Goal: Task Accomplishment & Management: Manage account settings

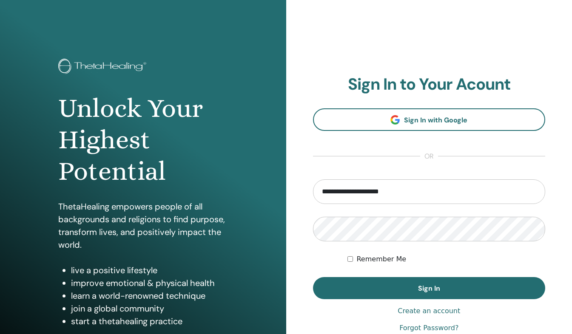
type input "**********"
click at [313, 277] on button "Sign In" at bounding box center [429, 288] width 233 height 22
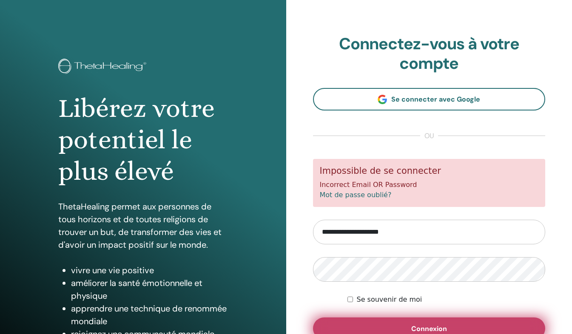
click at [454, 325] on button "Connexion" at bounding box center [429, 329] width 233 height 22
click at [471, 324] on button "Connexion" at bounding box center [429, 329] width 233 height 22
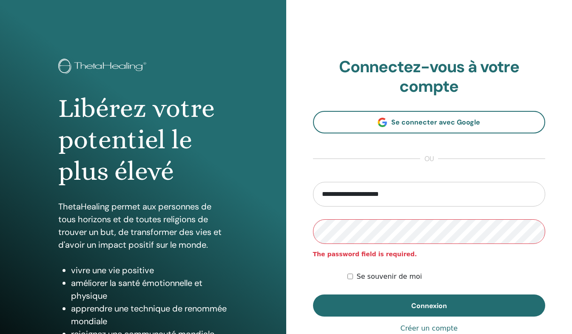
click at [313, 295] on button "Connexion" at bounding box center [429, 306] width 233 height 22
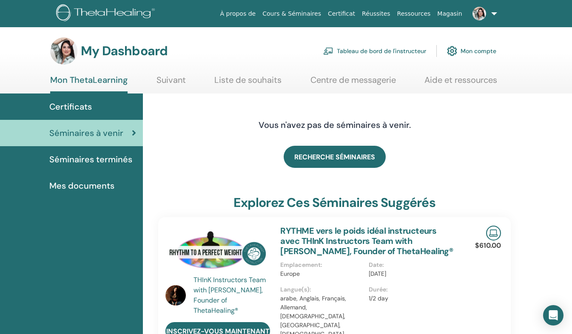
click at [452, 51] on img at bounding box center [452, 51] width 10 height 14
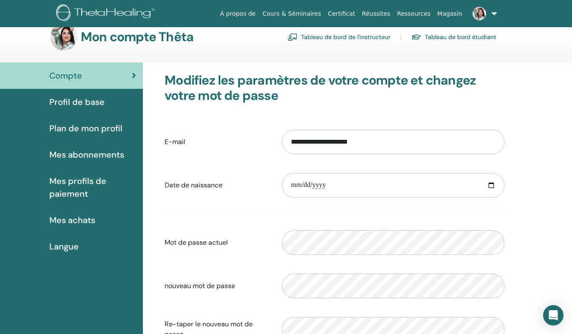
scroll to position [17, 0]
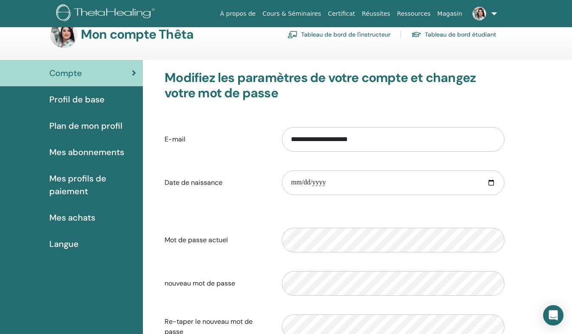
click at [81, 104] on span "Profil de base" at bounding box center [76, 99] width 55 height 13
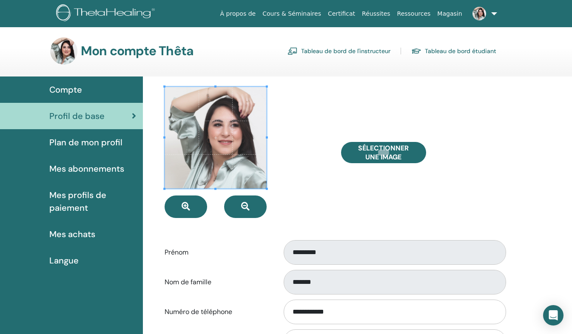
click at [82, 128] on link "Profil de base" at bounding box center [71, 116] width 143 height 26
click at [83, 141] on span "Plan de mon profil" at bounding box center [85, 142] width 73 height 13
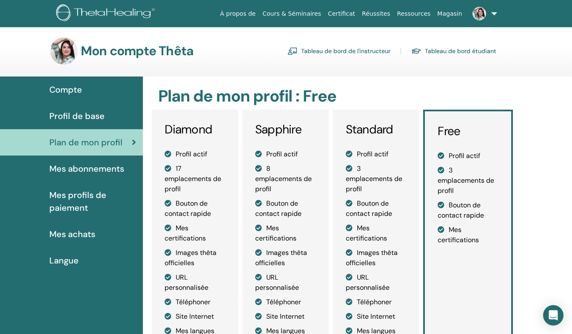
click at [478, 10] on img at bounding box center [479, 14] width 14 height 14
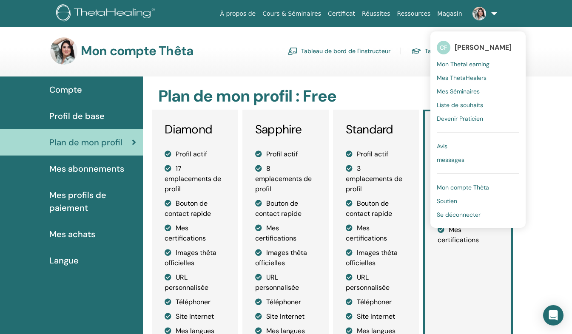
click at [476, 186] on span "Mon compte Thêta" at bounding box center [463, 188] width 52 height 8
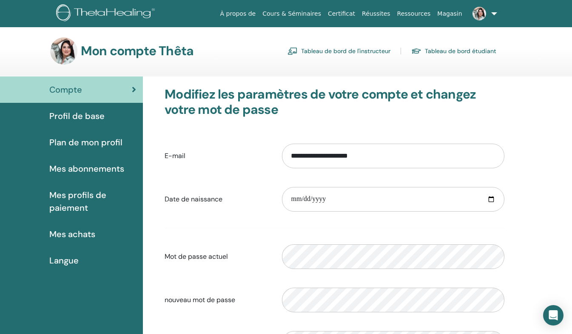
click at [292, 11] on link "Cours & Séminaires" at bounding box center [291, 14] width 65 height 16
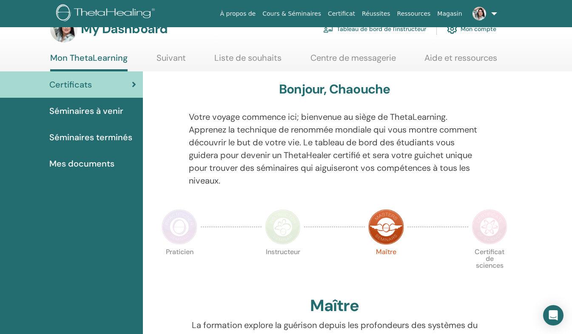
scroll to position [22, 0]
click at [421, 15] on link "Ressources" at bounding box center [414, 14] width 40 height 16
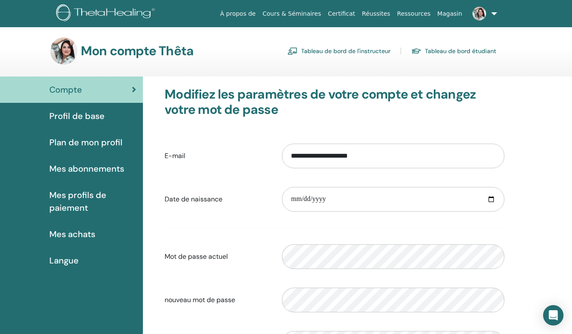
click at [314, 16] on link "Cours & Séminaires" at bounding box center [291, 14] width 65 height 16
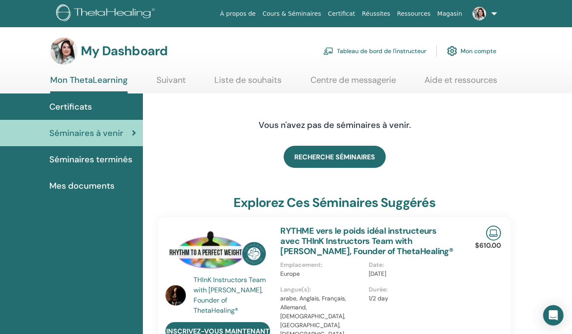
click at [176, 77] on link "Suivant" at bounding box center [170, 83] width 29 height 17
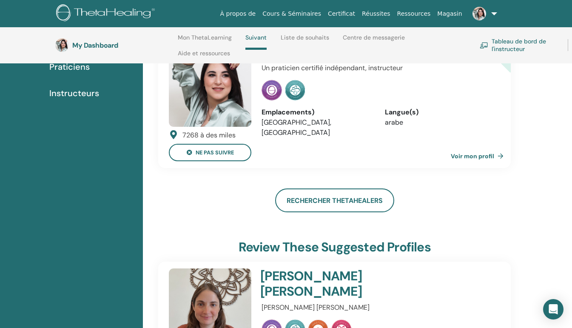
scroll to position [100, 0]
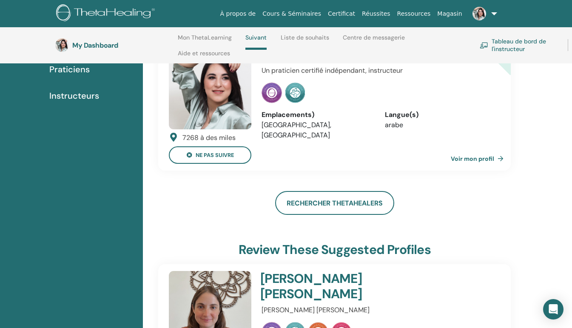
click at [490, 160] on link "Voir mon profil" at bounding box center [479, 158] width 56 height 17
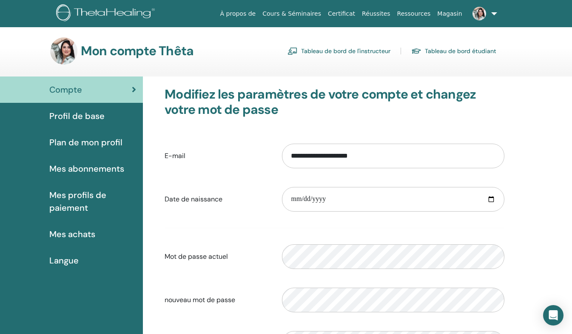
click at [110, 117] on div "Profil de base" at bounding box center [71, 116] width 129 height 13
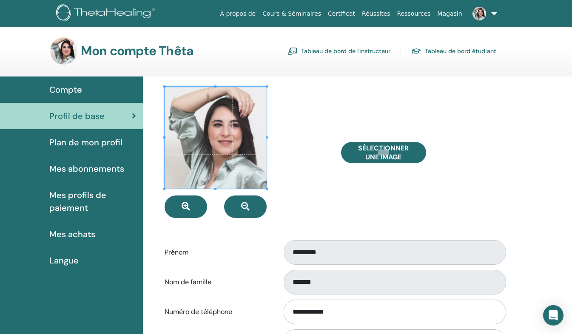
click at [94, 144] on span "Plan de mon profil" at bounding box center [85, 142] width 73 height 13
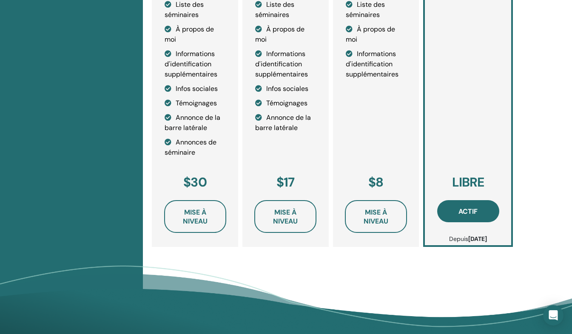
scroll to position [358, 0]
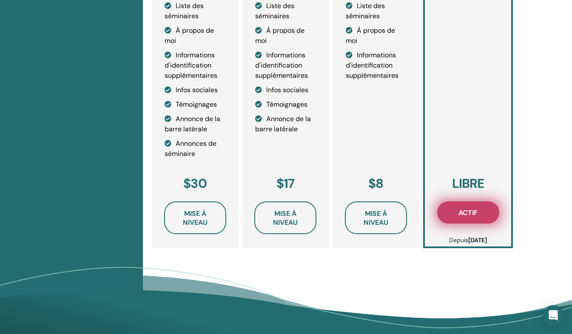
click at [484, 209] on button "Actif" at bounding box center [468, 213] width 62 height 22
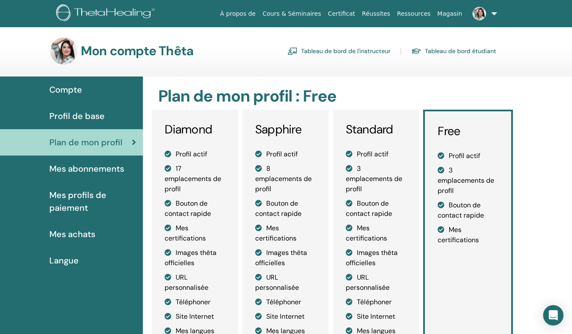
click at [375, 50] on link "Tableau de bord de l'instructeur" at bounding box center [338, 51] width 103 height 14
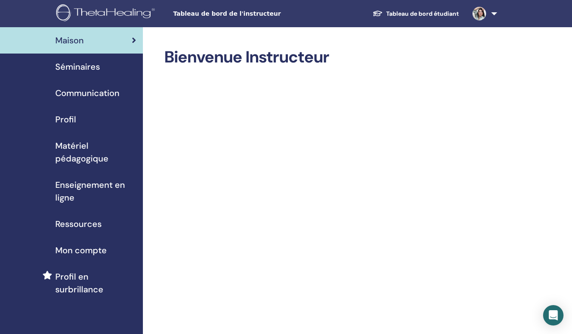
click at [119, 68] on div "Séminaires" at bounding box center [71, 66] width 129 height 13
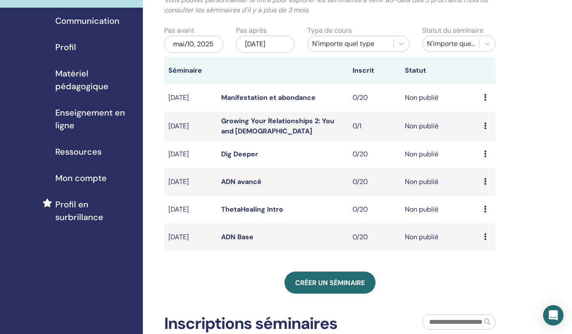
scroll to position [74, 0]
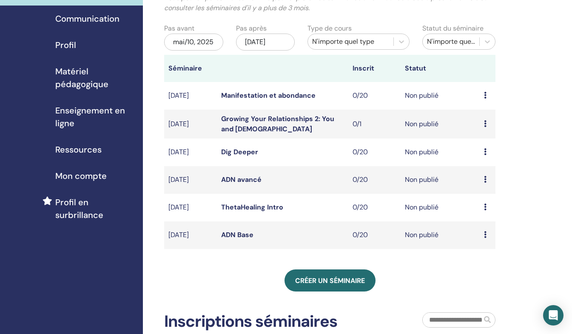
click at [482, 244] on td "Aperçu Éditer Participants Annuler" at bounding box center [488, 235] width 16 height 28
click at [486, 238] on icon at bounding box center [485, 234] width 3 height 7
click at [487, 266] on link "Éditer" at bounding box center [480, 265] width 19 height 9
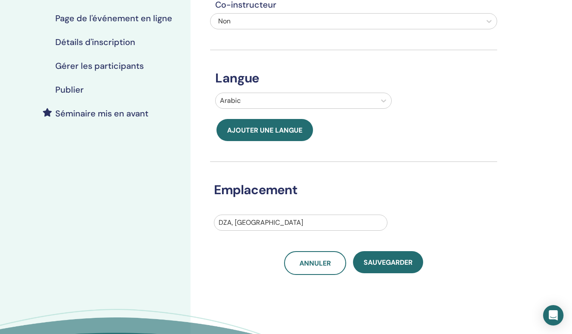
scroll to position [155, 0]
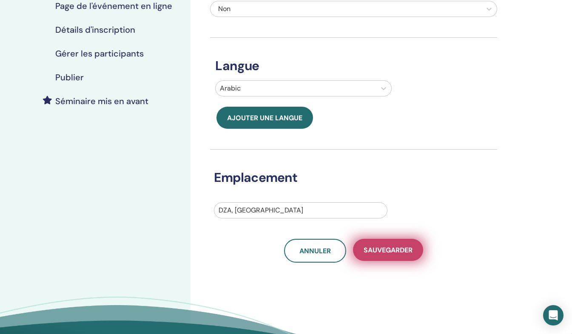
click at [390, 253] on span "sauvegarder" at bounding box center [387, 250] width 49 height 9
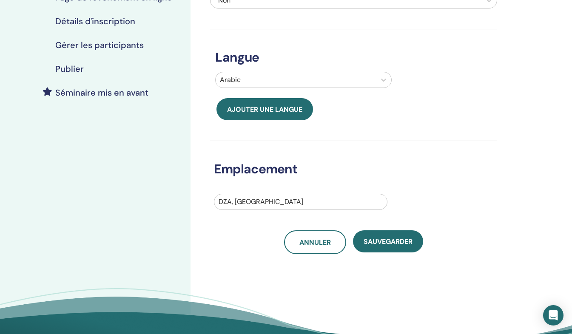
scroll to position [163, 0]
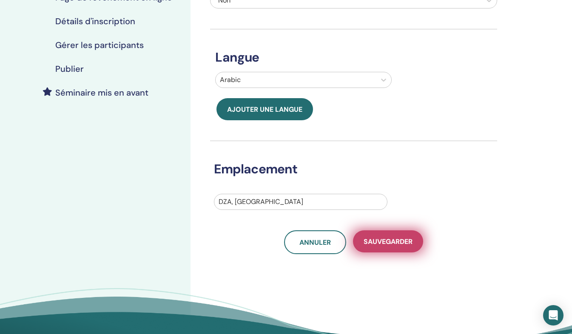
click at [397, 235] on button "sauvegarder" at bounding box center [388, 241] width 70 height 22
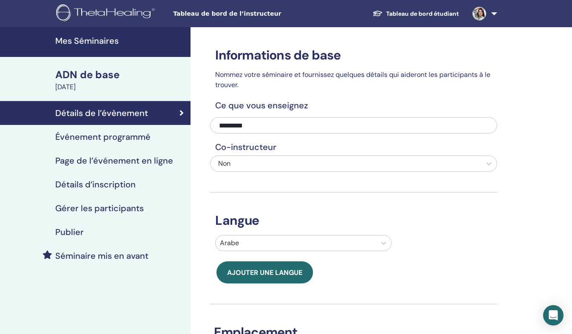
click at [122, 188] on h4 "Détails d’inscription" at bounding box center [95, 184] width 80 height 10
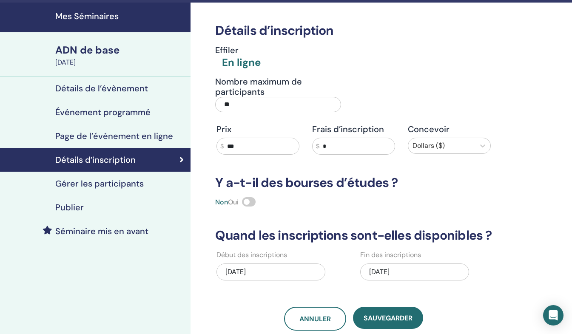
scroll to position [28, 0]
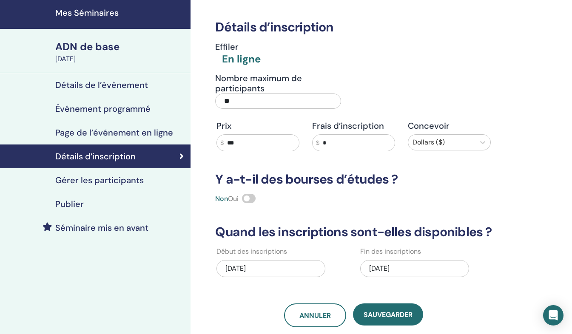
click at [140, 183] on h4 "Gérer les participants" at bounding box center [99, 180] width 88 height 10
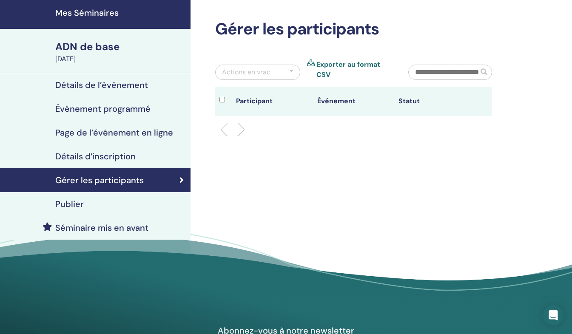
click at [118, 203] on div "Publier" at bounding box center [95, 204] width 177 height 10
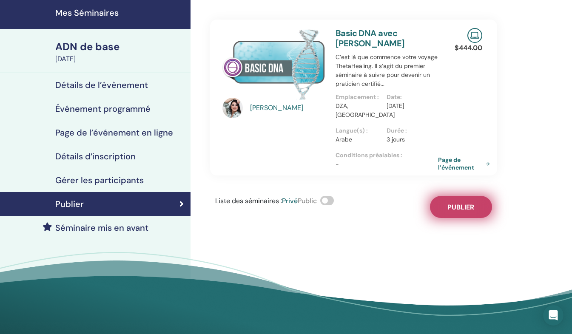
click at [456, 203] on span "Publier" at bounding box center [460, 207] width 27 height 9
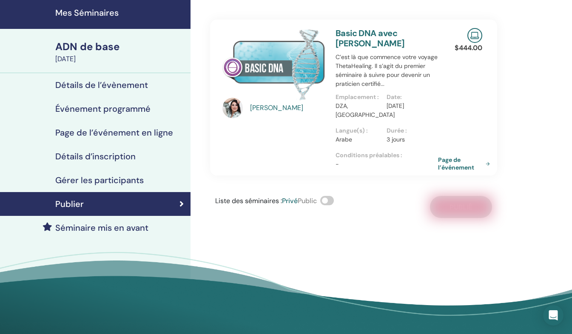
click at [332, 196] on span at bounding box center [327, 200] width 14 height 9
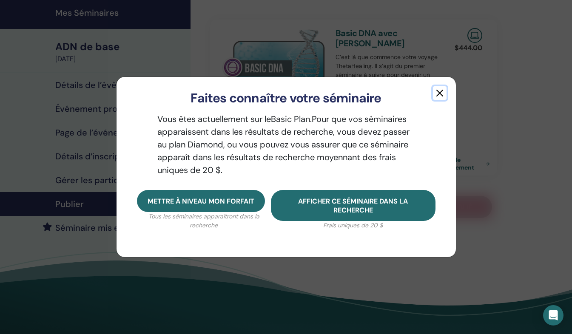
click at [435, 91] on button "button" at bounding box center [440, 93] width 14 height 14
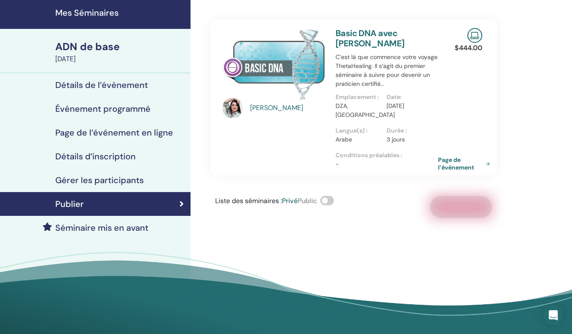
click at [332, 196] on span at bounding box center [327, 200] width 14 height 9
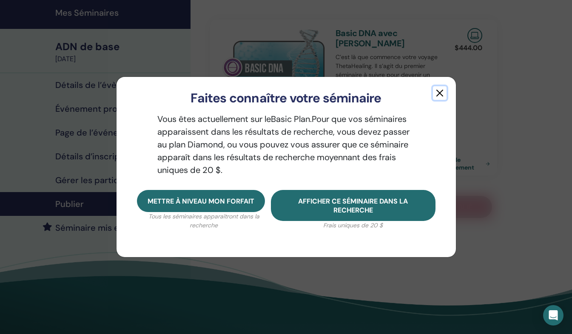
click at [438, 96] on button "button" at bounding box center [440, 93] width 14 height 14
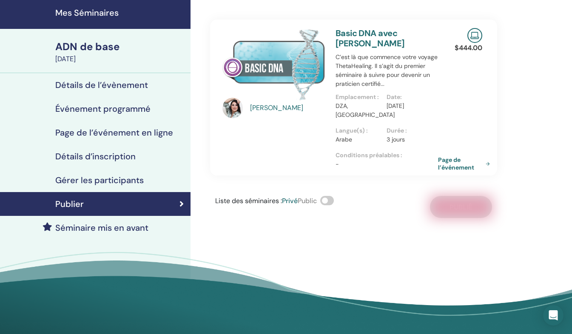
click at [83, 201] on h4 "Publier" at bounding box center [69, 204] width 28 height 10
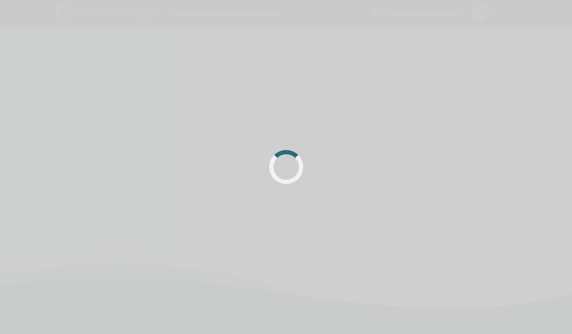
scroll to position [28, 0]
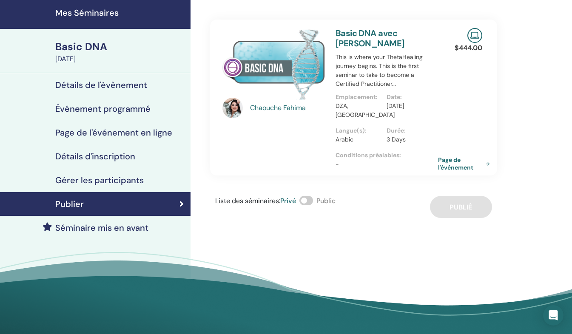
click at [310, 196] on span at bounding box center [306, 200] width 14 height 9
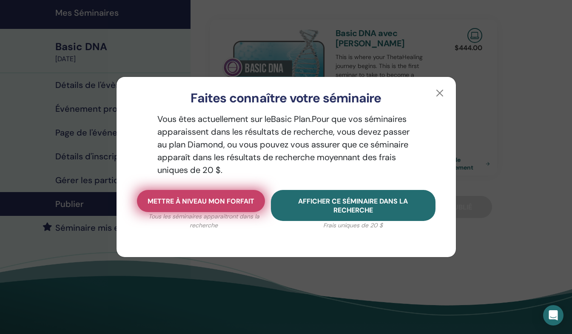
click at [157, 206] on button "Mettre à niveau mon forfait" at bounding box center [201, 201] width 128 height 22
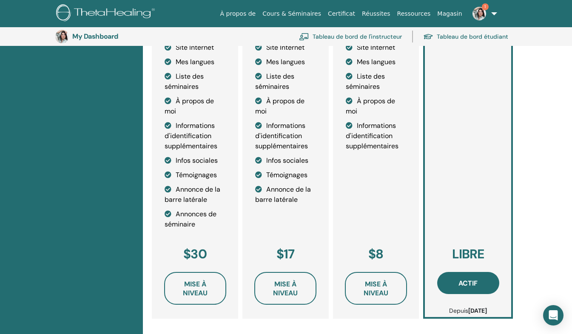
scroll to position [287, 0]
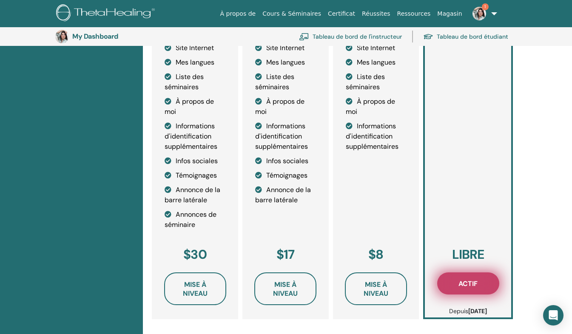
click at [448, 290] on button "Actif" at bounding box center [468, 284] width 62 height 22
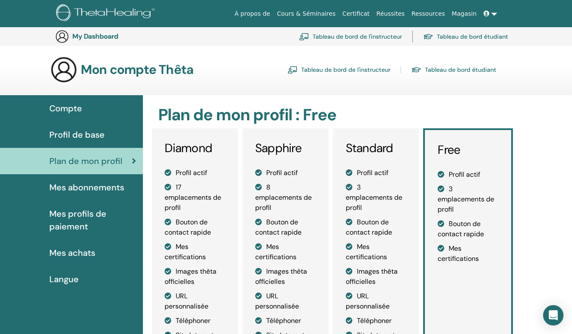
scroll to position [287, 0]
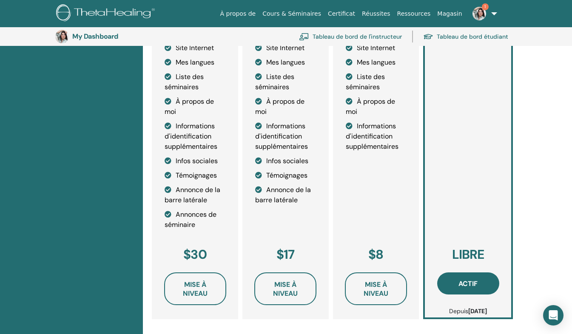
click at [448, 290] on button "Actif" at bounding box center [468, 284] width 62 height 22
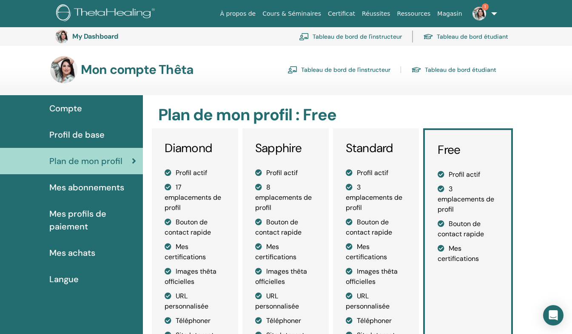
scroll to position [287, 0]
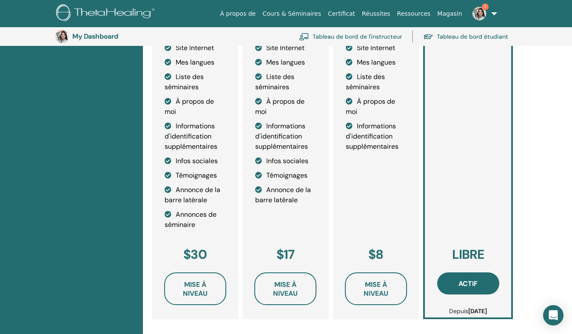
click at [448, 290] on button "Actif" at bounding box center [468, 284] width 62 height 22
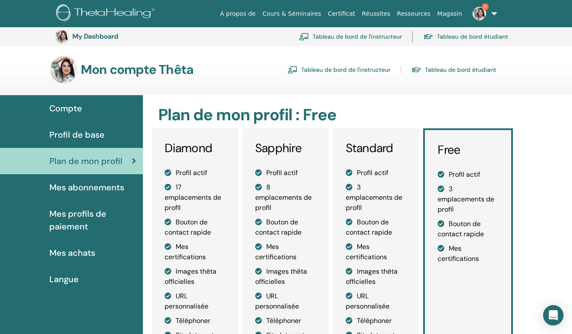
scroll to position [287, 0]
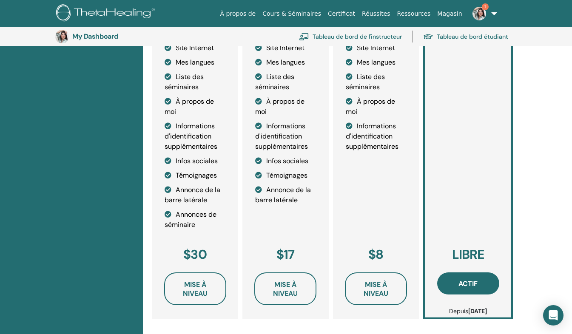
click at [448, 290] on button "Actif" at bounding box center [468, 284] width 62 height 22
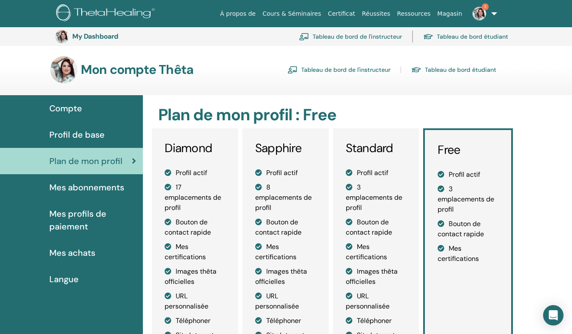
scroll to position [287, 0]
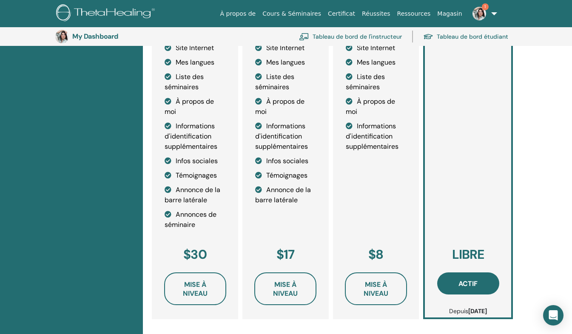
click at [40, 62] on div "Compte Profil de base Plan de mon profil Mes abonnements Mes profils de paiemen…" at bounding box center [71, 115] width 143 height 615
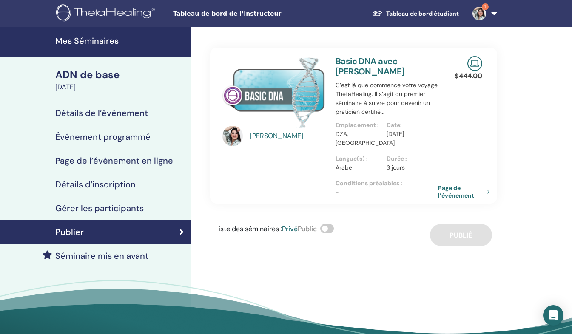
click at [482, 9] on img at bounding box center [479, 14] width 14 height 14
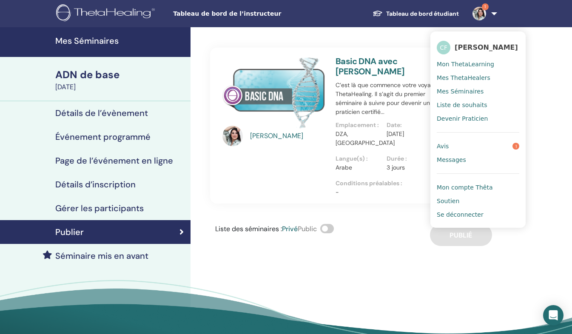
click at [482, 9] on img at bounding box center [479, 14] width 14 height 14
